Goal: Transaction & Acquisition: Purchase product/service

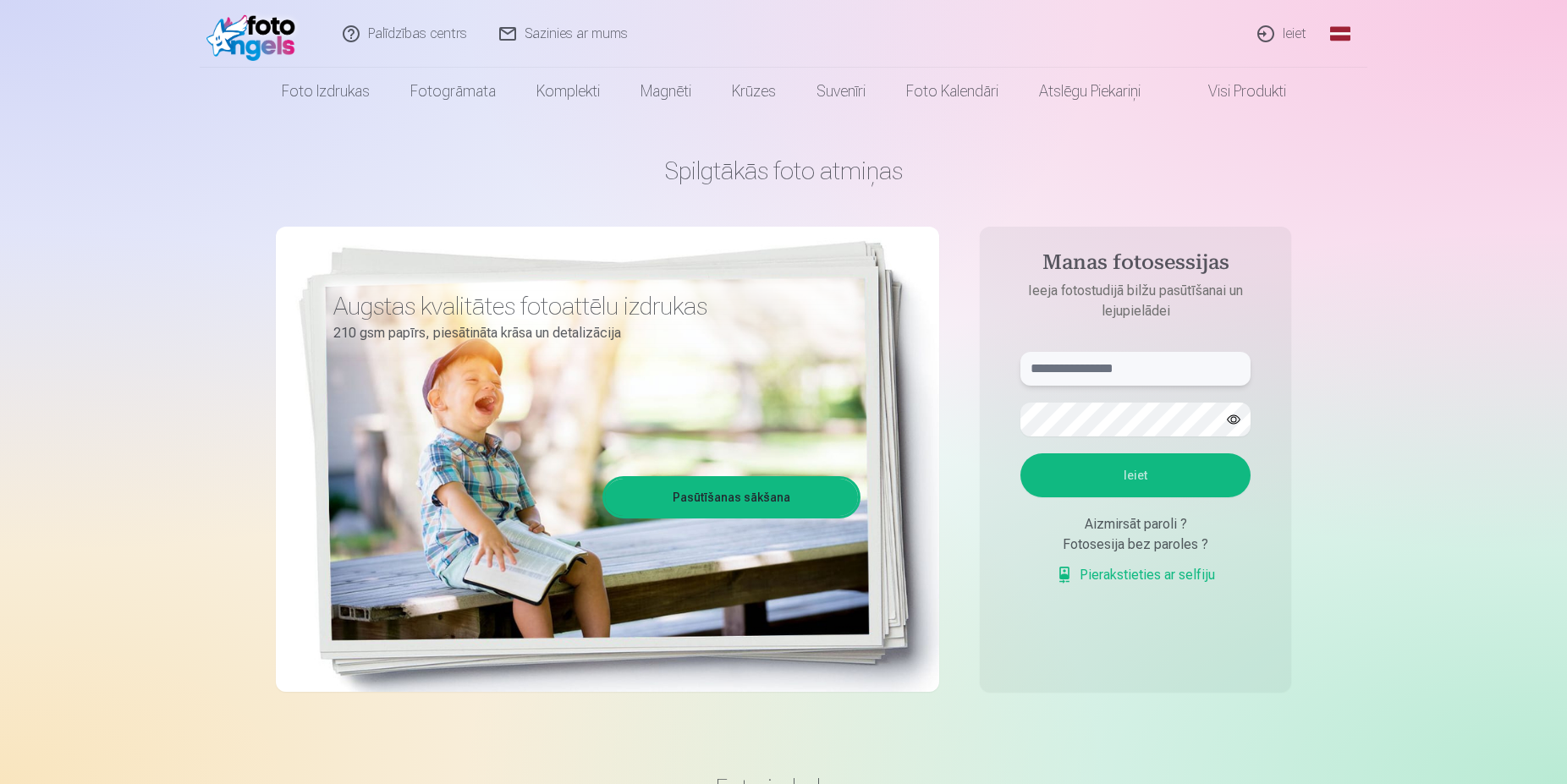
click at [1043, 352] on input "text" at bounding box center [1135, 368] width 231 height 34
type input "**********"
click at [1149, 471] on button "Ieiet" at bounding box center [1135, 474] width 231 height 44
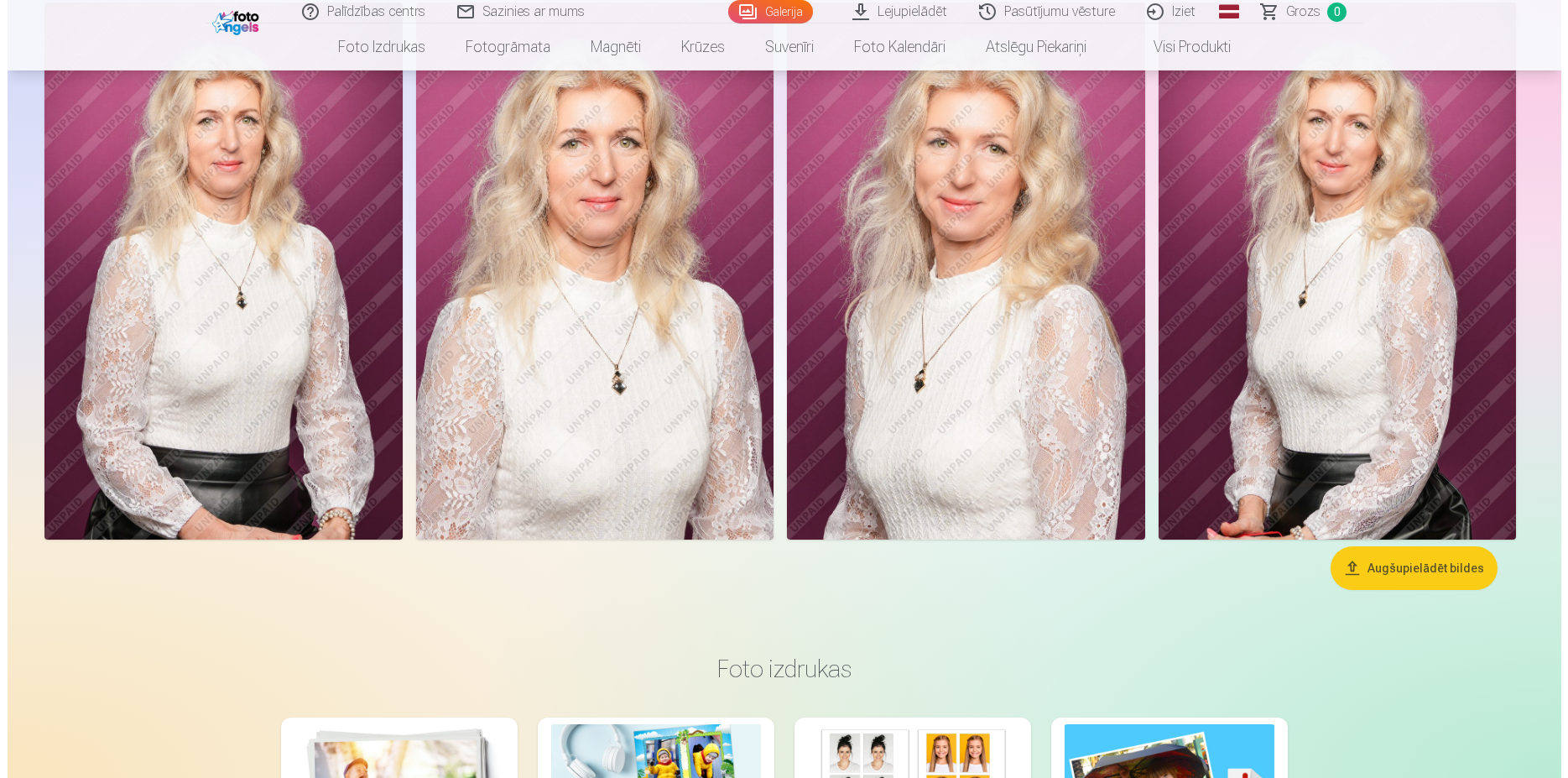
scroll to position [171, 0]
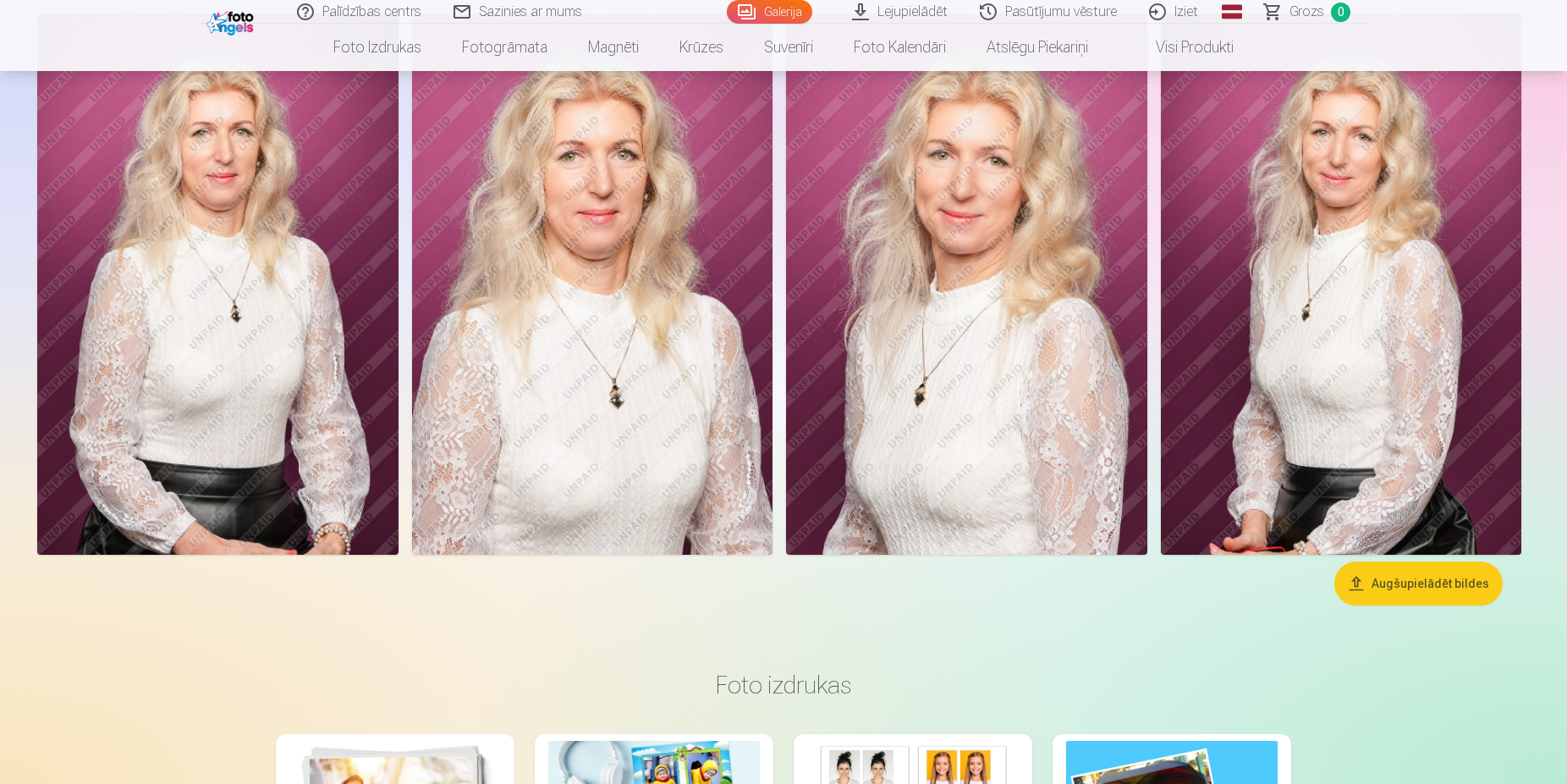
click at [1315, 292] on img at bounding box center [1342, 284] width 361 height 541
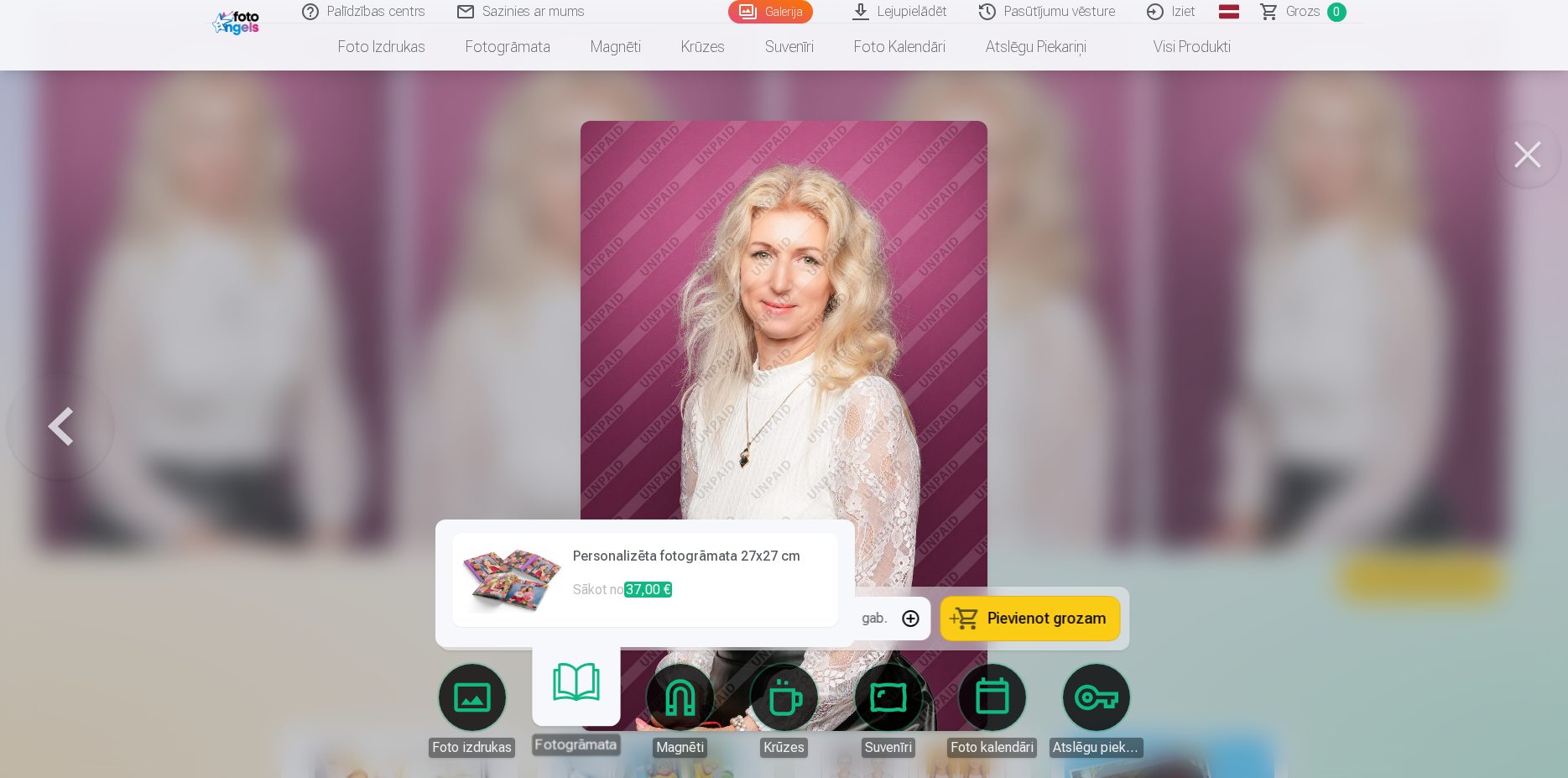
click at [577, 695] on link "Fotogrāmata" at bounding box center [576, 703] width 103 height 103
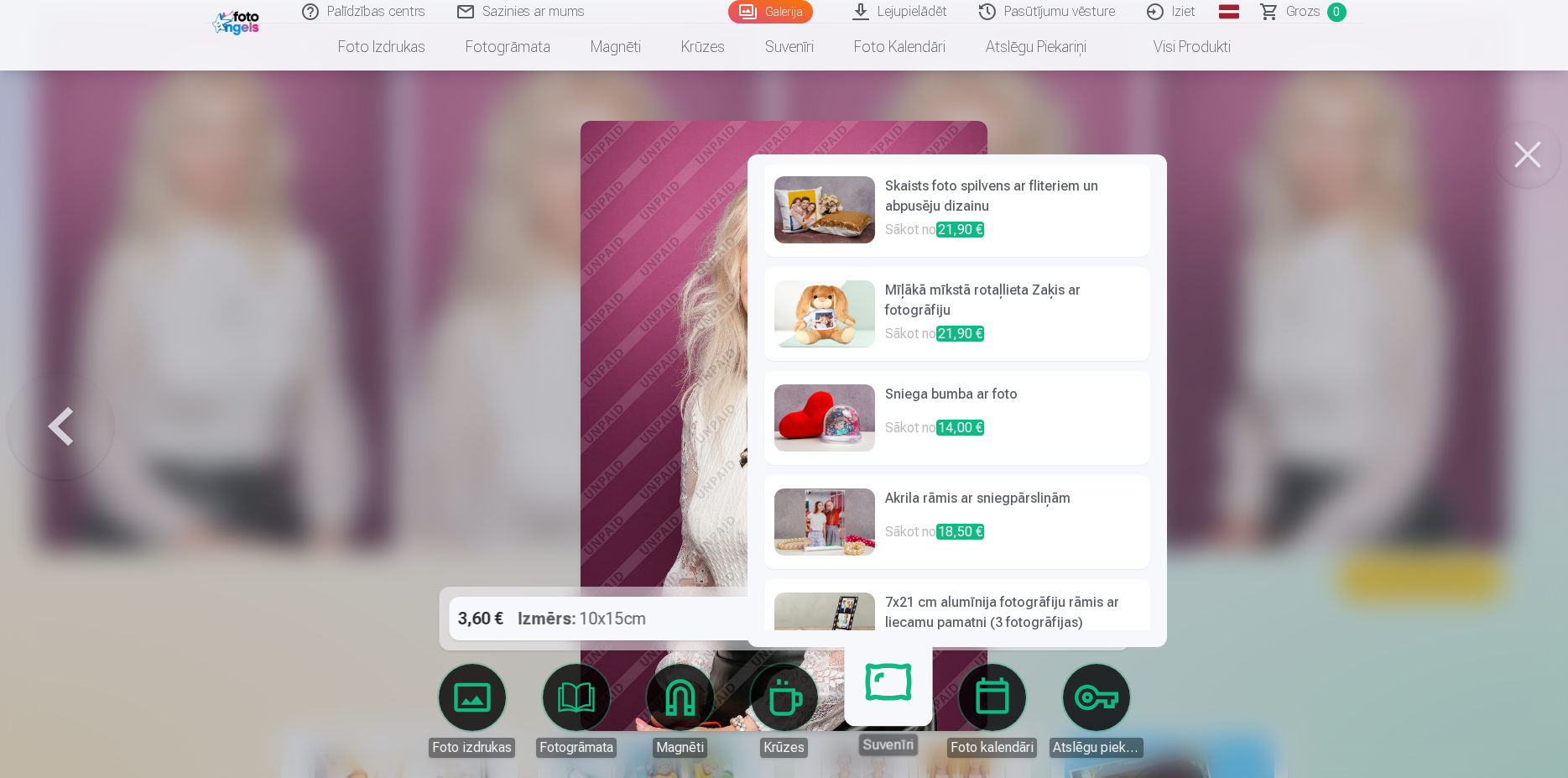
scroll to position [467, 0]
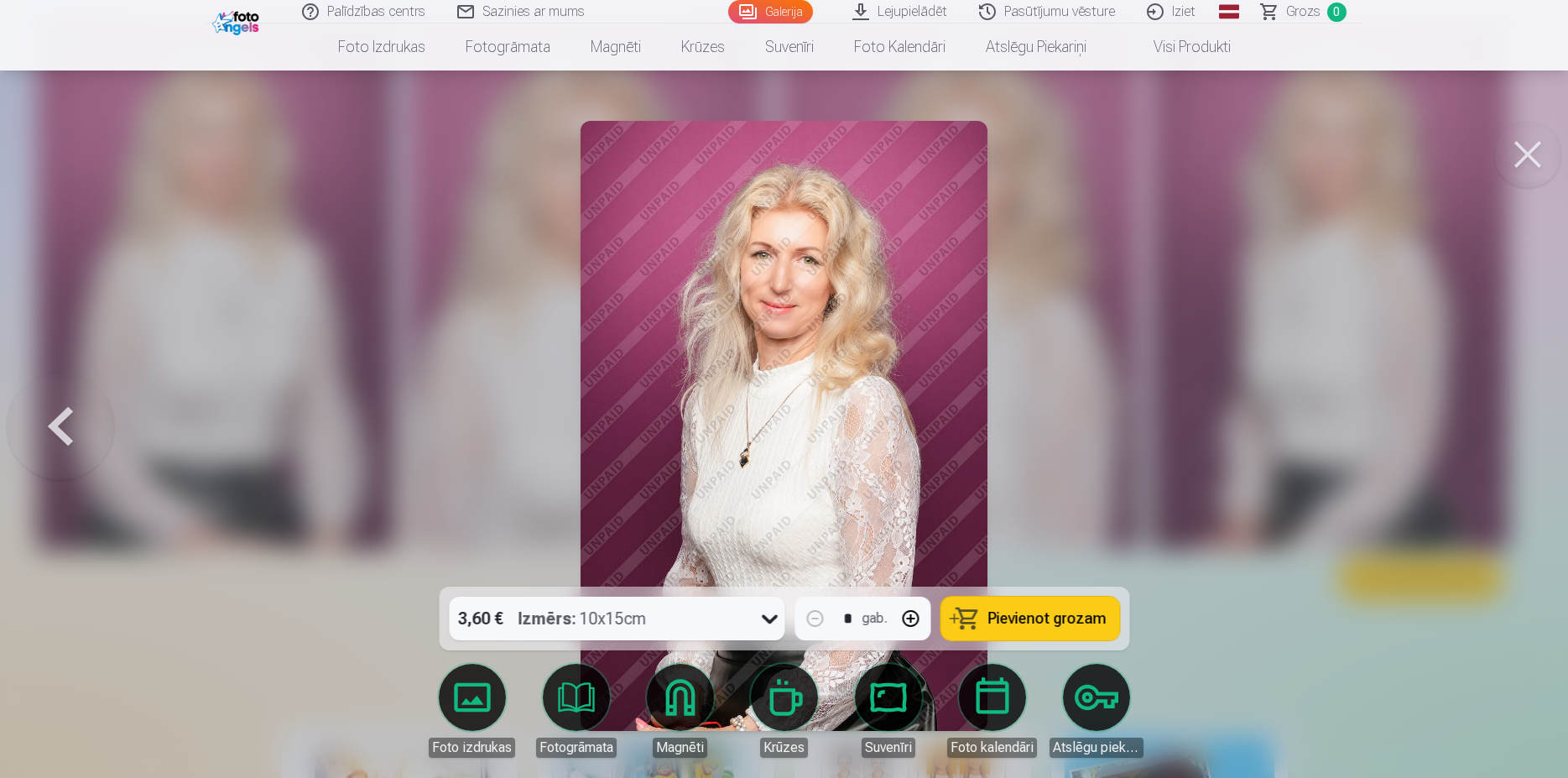
click at [1206, 44] on link "Visi produkti" at bounding box center [1179, 47] width 144 height 47
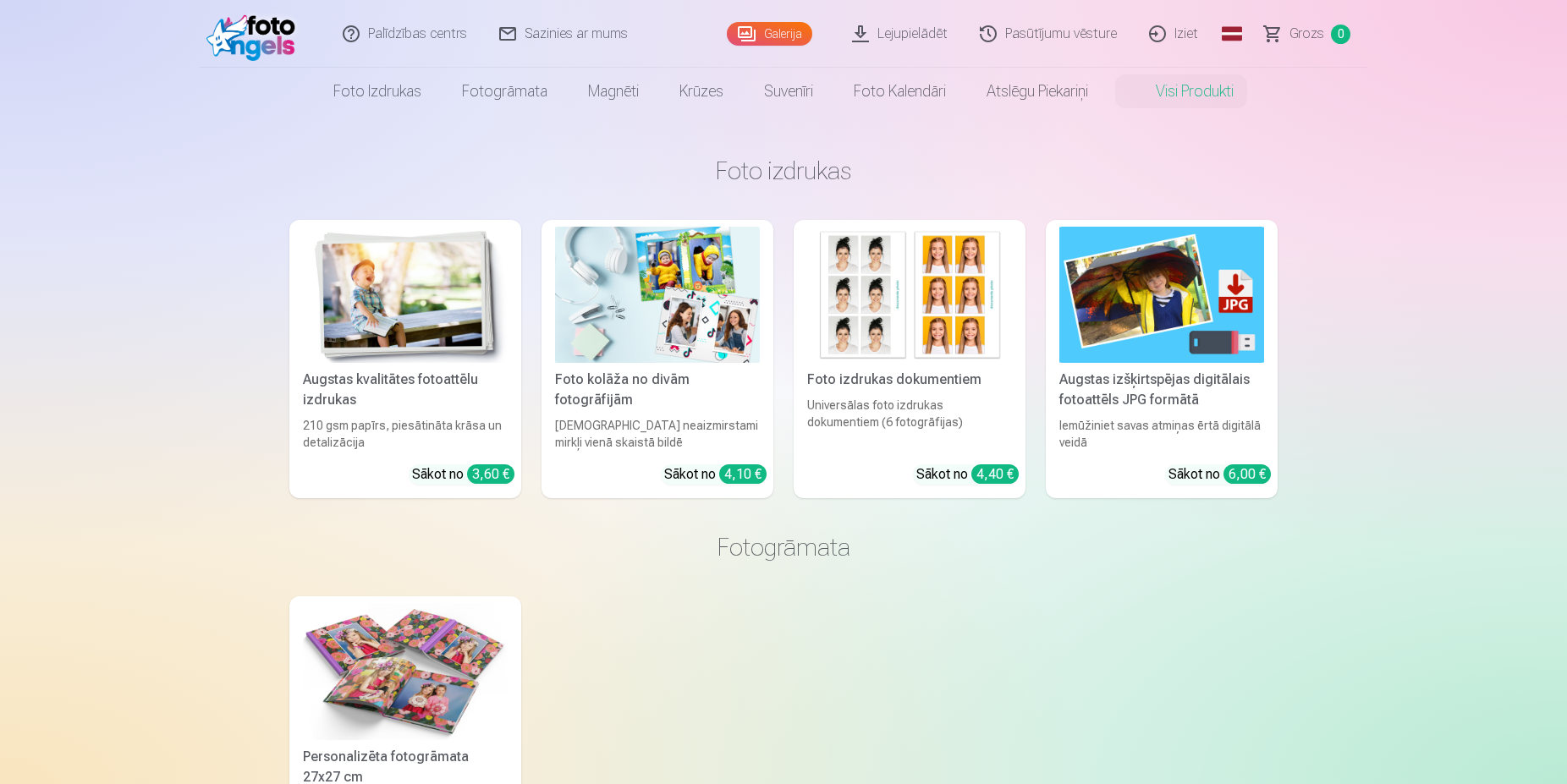
click at [589, 384] on div "Foto kolāža no divām fotogrāfijām" at bounding box center [657, 390] width 218 height 41
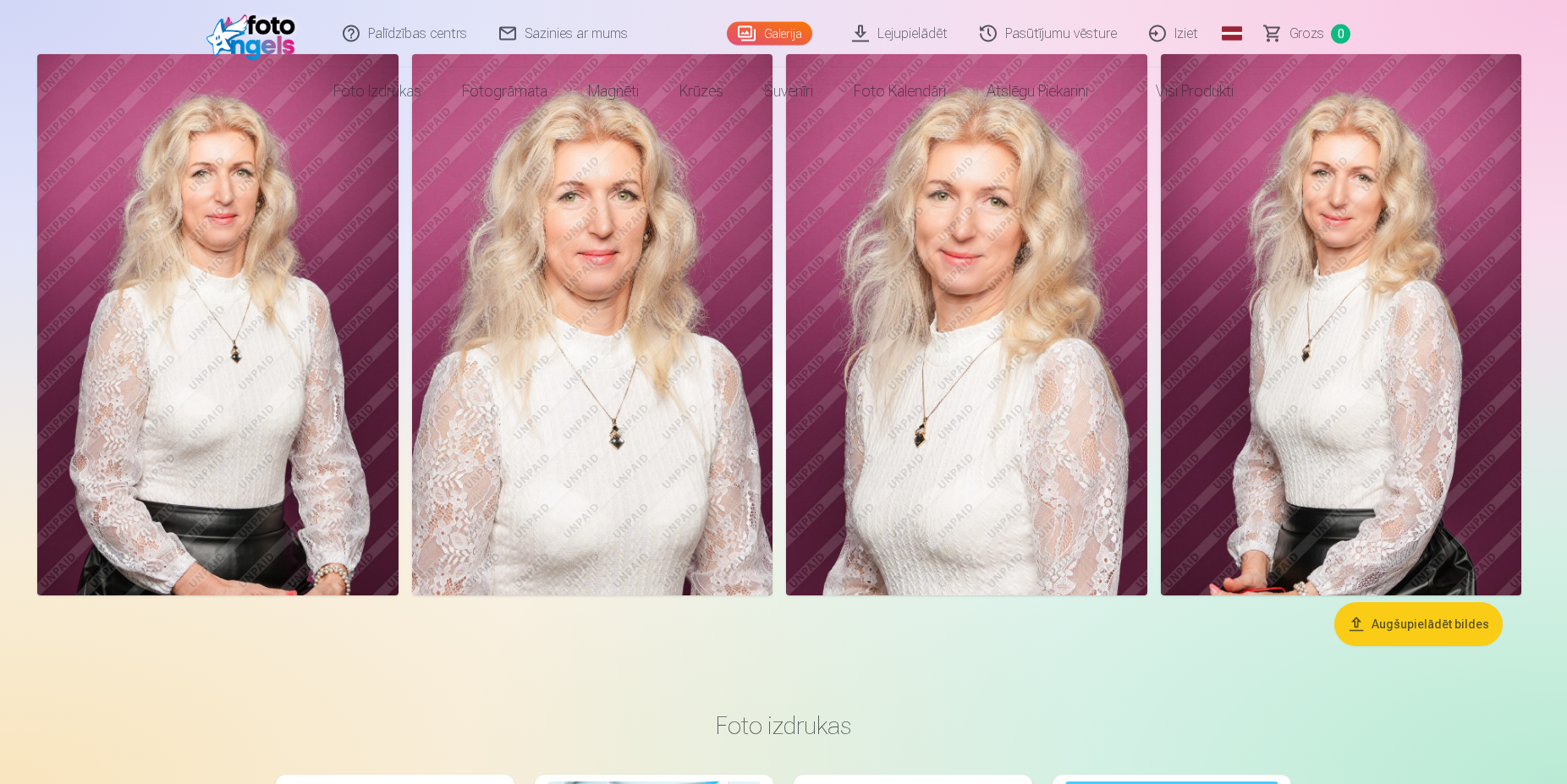
scroll to position [259, 0]
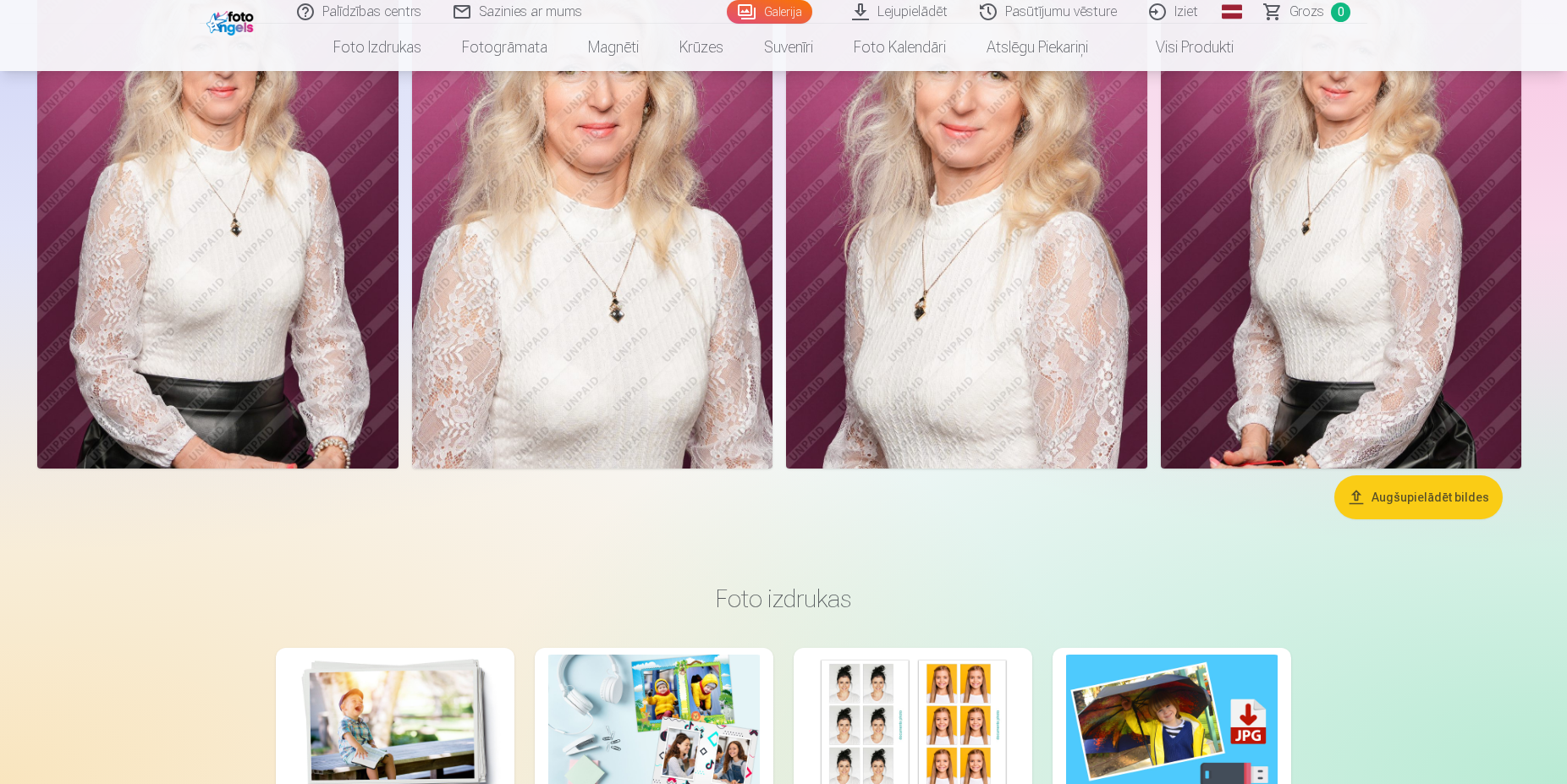
click at [1447, 497] on button "Augšupielādēt bildes" at bounding box center [1418, 497] width 168 height 44
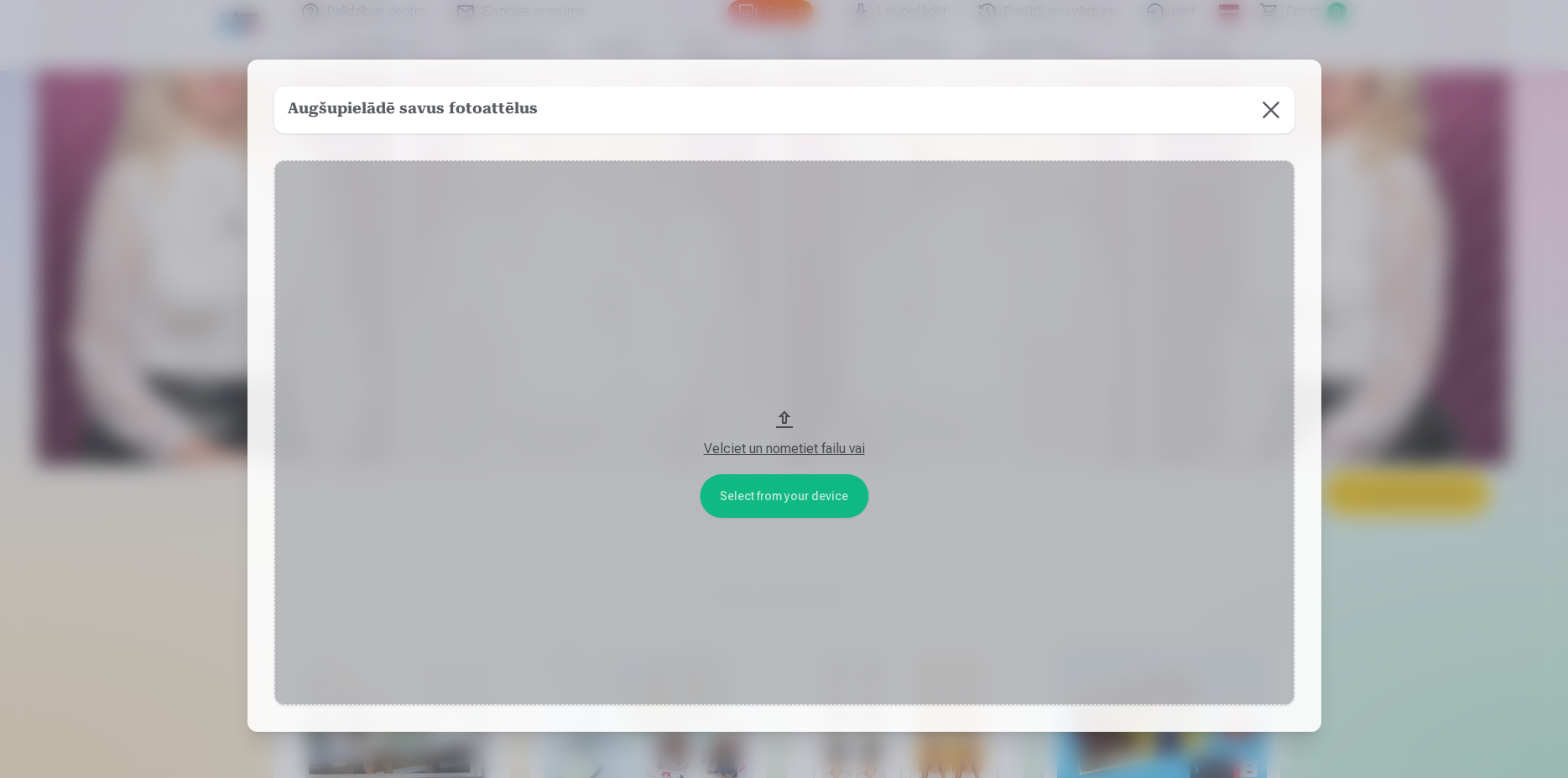
click at [1266, 106] on button at bounding box center [1270, 110] width 47 height 47
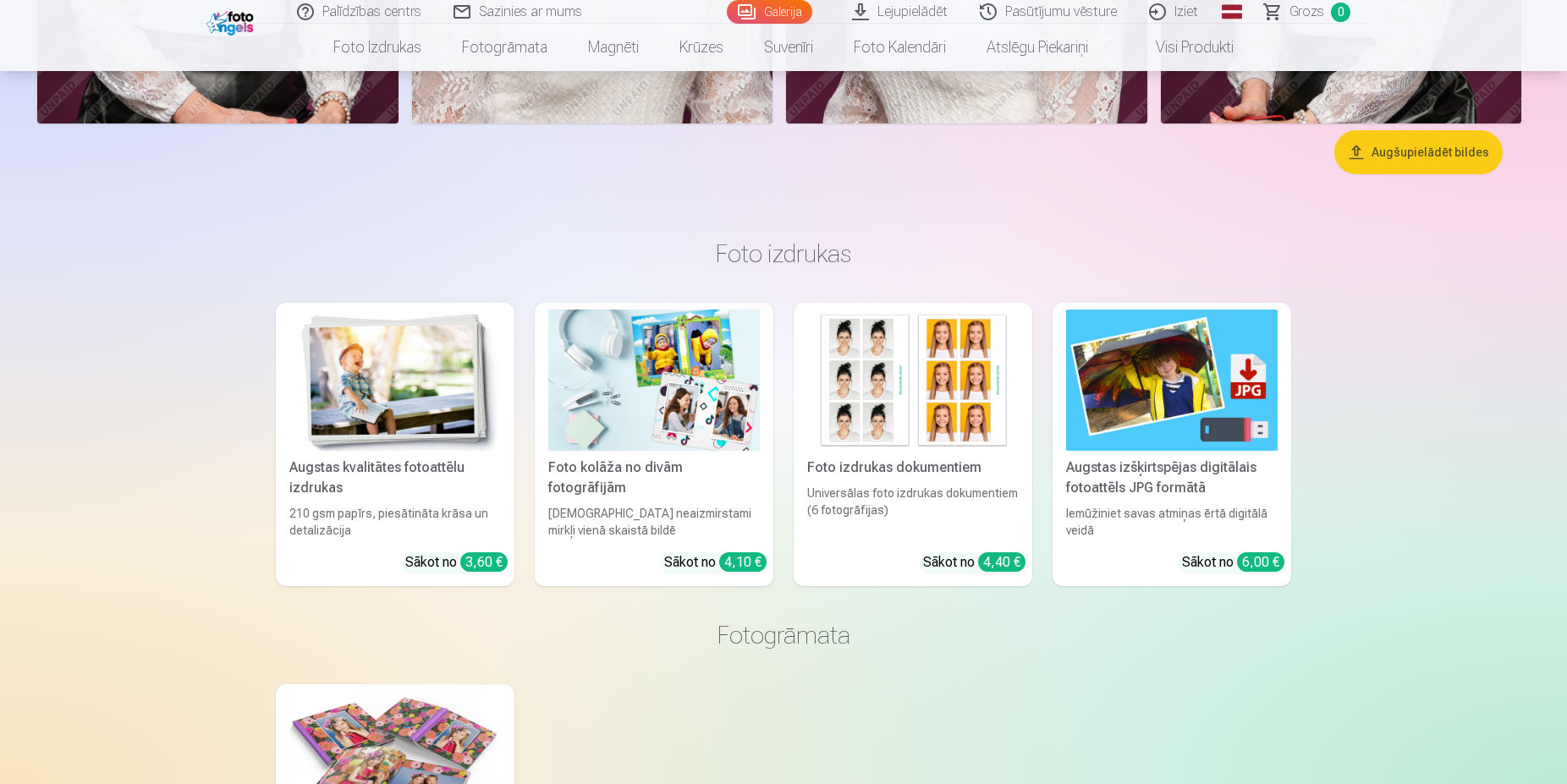
scroll to position [0, 0]
